Goal: Find specific page/section: Find specific page/section

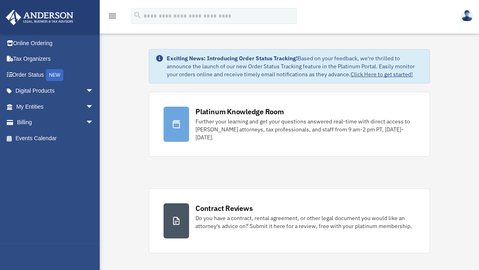
click at [466, 15] on img at bounding box center [467, 16] width 12 height 12
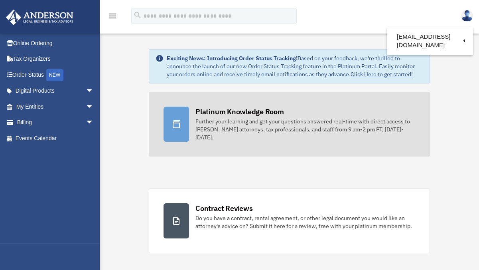
click at [222, 112] on div "Platinum Knowledge Room" at bounding box center [239, 111] width 89 height 10
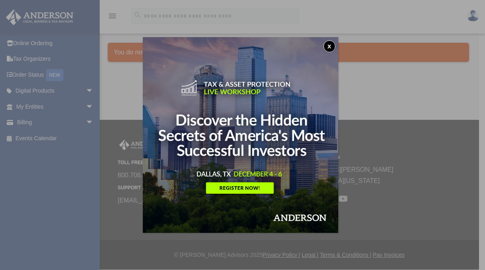
click at [331, 46] on button "x" at bounding box center [329, 46] width 12 height 12
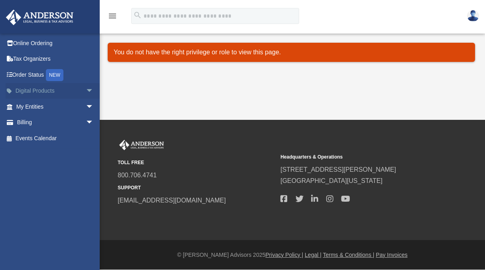
click at [28, 91] on link "Digital Products arrow_drop_down" at bounding box center [56, 91] width 100 height 16
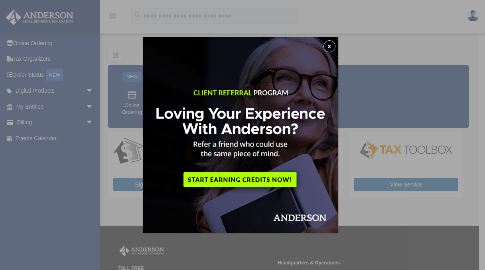
drag, startPoint x: 335, startPoint y: 46, endPoint x: 333, endPoint y: 51, distance: 5.2
click at [335, 46] on button "x" at bounding box center [329, 46] width 12 height 12
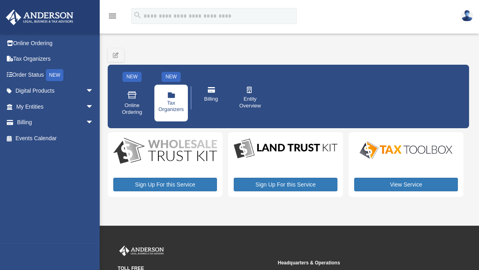
click at [170, 97] on icon at bounding box center [171, 95] width 8 height 5
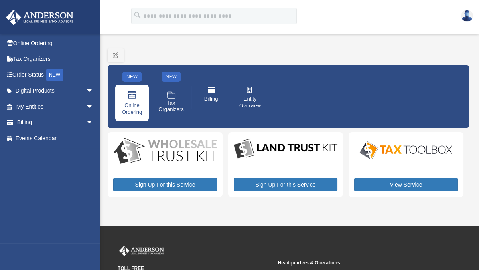
click at [132, 95] on icon at bounding box center [132, 96] width 10 height 12
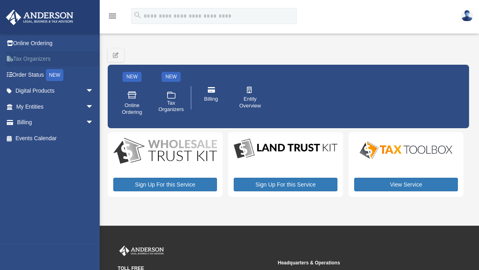
click at [35, 58] on link "Tax Organizers" at bounding box center [56, 59] width 100 height 16
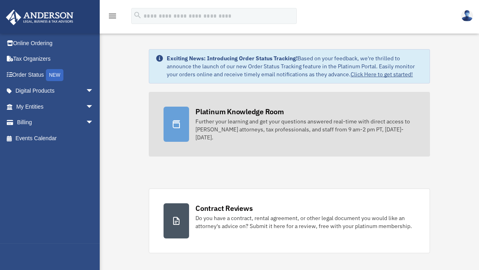
click at [294, 116] on div "Platinum Knowledge Room Further your learning and get your questions answered r…" at bounding box center [305, 123] width 220 height 35
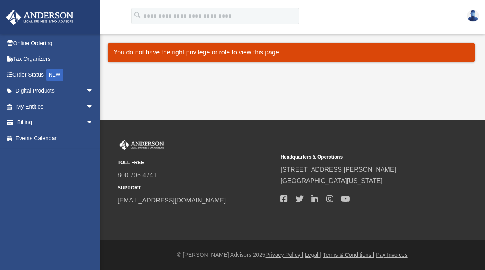
click at [281, 53] on p "You do not have the right privilege or role to view this page." at bounding box center [291, 52] width 355 height 11
click at [28, 59] on link "Tax Organizers" at bounding box center [56, 59] width 100 height 16
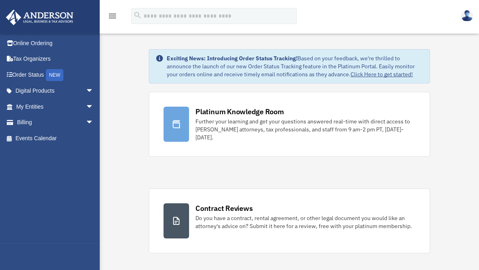
click at [467, 17] on img at bounding box center [467, 16] width 12 height 12
click at [418, 15] on div "menu search Site Menu add lwiseman.jw@gmail.com Reset Password Logout" at bounding box center [239, 19] width 467 height 27
click at [29, 57] on link "Tax Organizers" at bounding box center [56, 59] width 100 height 16
click at [465, 16] on img at bounding box center [467, 16] width 12 height 12
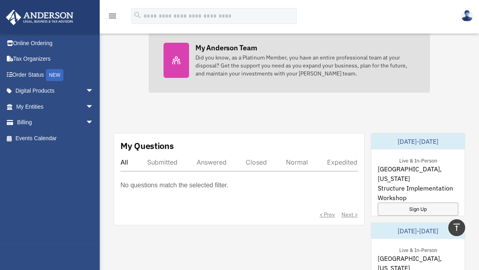
scroll to position [319, 0]
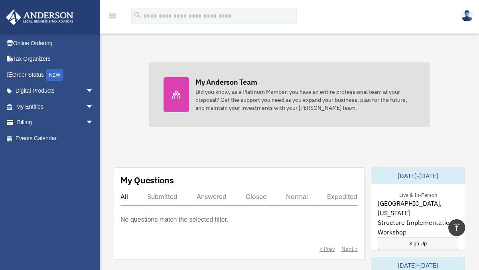
click at [251, 96] on div "Did you know, as a Platinum Member, you have an entire professional team at you…" at bounding box center [305, 100] width 220 height 24
click at [236, 95] on div "Did you know, as a Platinum Member, you have an entire professional team at you…" at bounding box center [305, 100] width 220 height 24
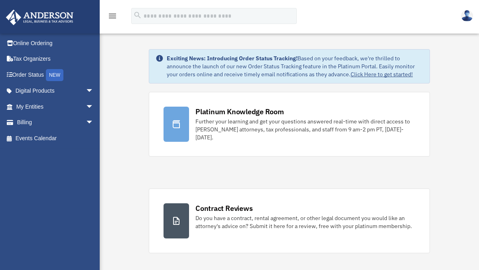
scroll to position [319, 0]
click at [467, 17] on img at bounding box center [467, 16] width 12 height 12
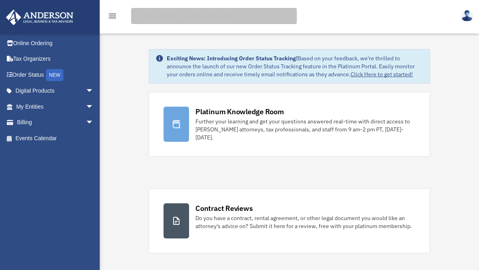
click at [166, 18] on input "search" at bounding box center [213, 16] width 165 height 16
type input "***"
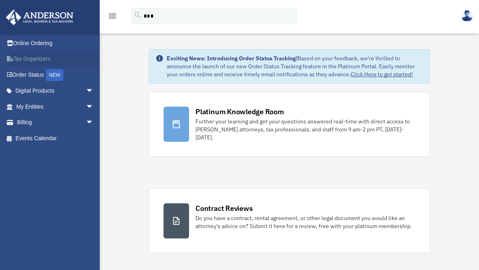
click at [52, 59] on link "Tax Organizers" at bounding box center [56, 59] width 100 height 16
